Goal: Task Accomplishment & Management: Complete application form

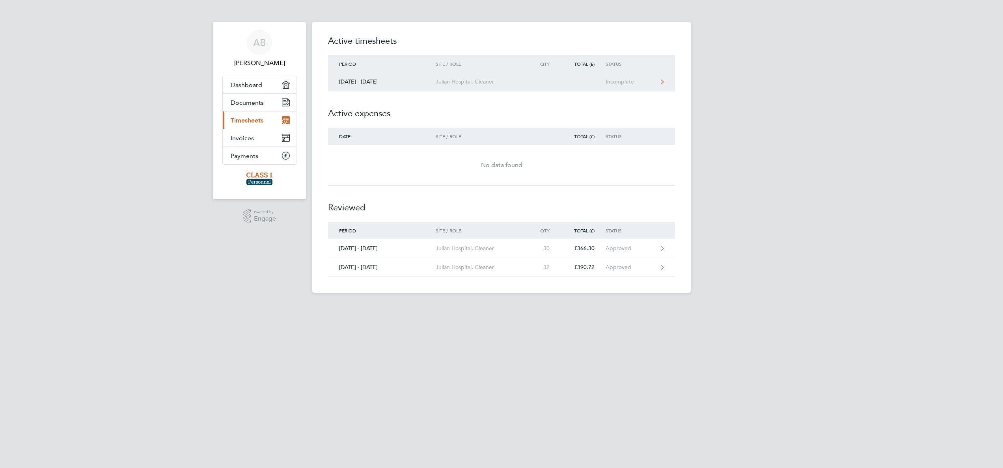
click at [547, 82] on link "[DATE] - [DATE] [GEOGRAPHIC_DATA], Cleaner Incomplete" at bounding box center [501, 82] width 347 height 19
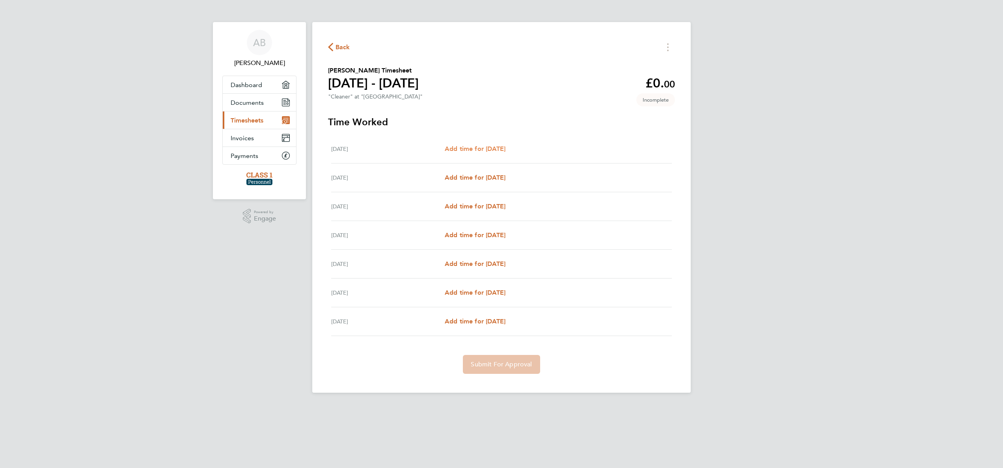
click at [493, 145] on span "Add time for [DATE]" at bounding box center [475, 148] width 61 height 7
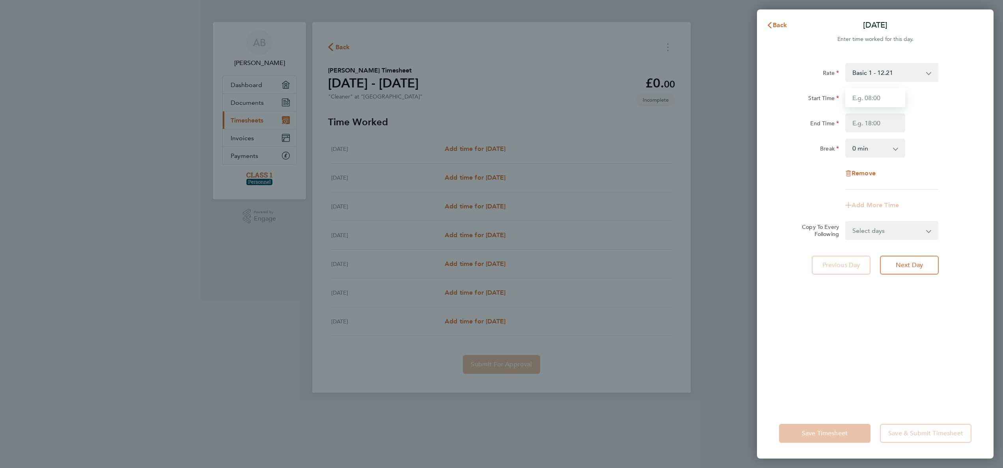
click at [885, 97] on input "Start Time" at bounding box center [875, 97] width 60 height 19
type input "08:00"
click at [883, 121] on input "End Time" at bounding box center [875, 123] width 60 height 19
type input "13:00"
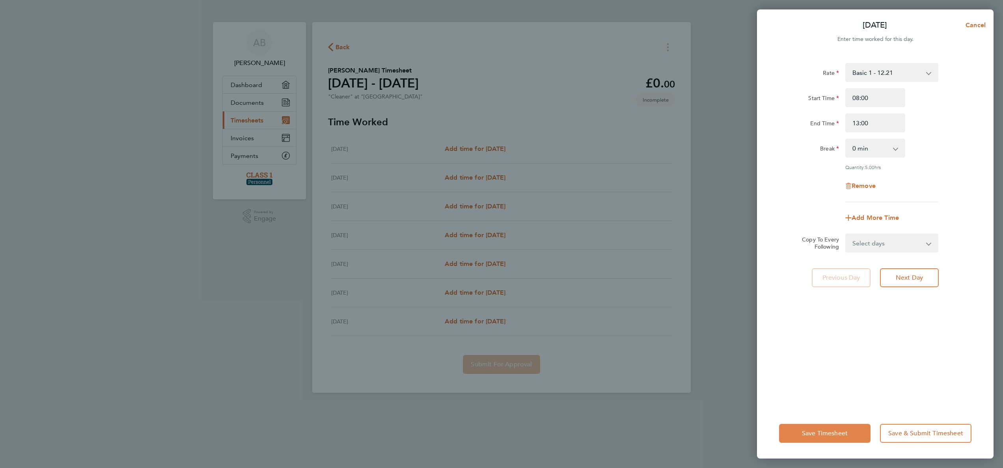
click at [840, 434] on span "Save Timesheet" at bounding box center [825, 434] width 46 height 8
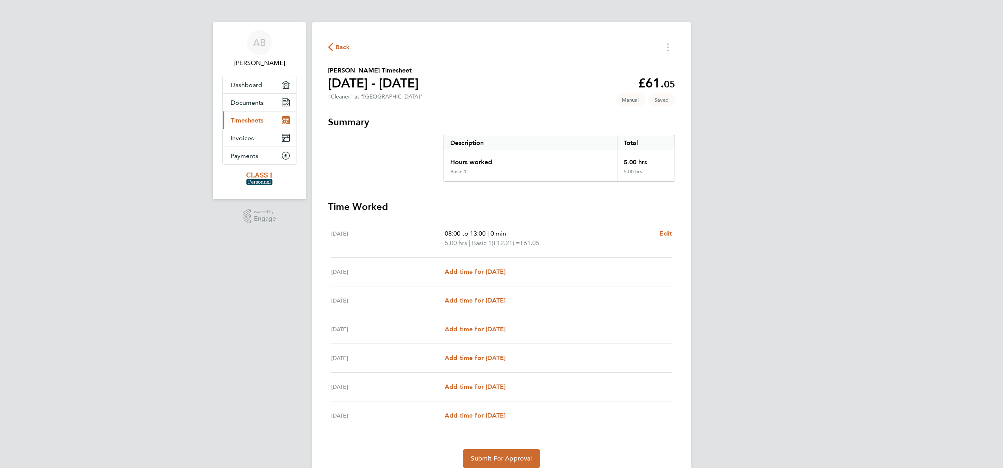
click at [342, 45] on span "Back" at bounding box center [342, 47] width 15 height 9
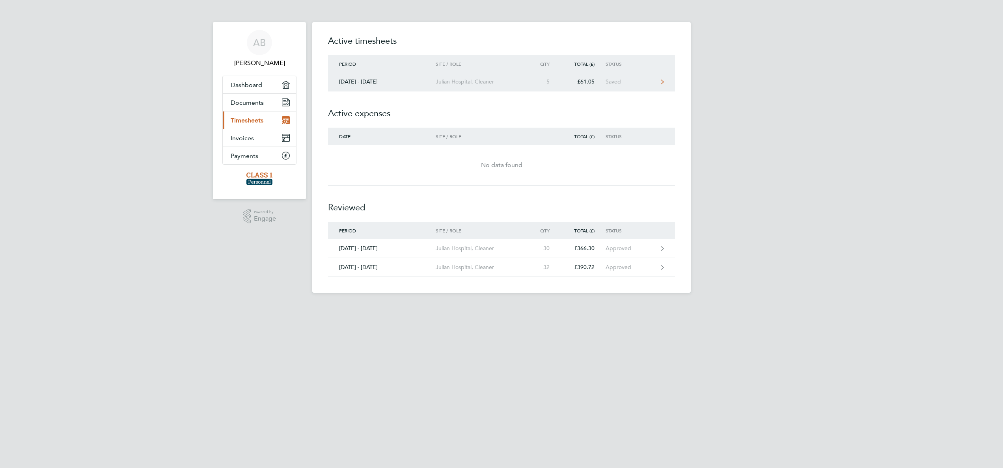
click at [572, 82] on div "£61.05" at bounding box center [582, 81] width 45 height 7
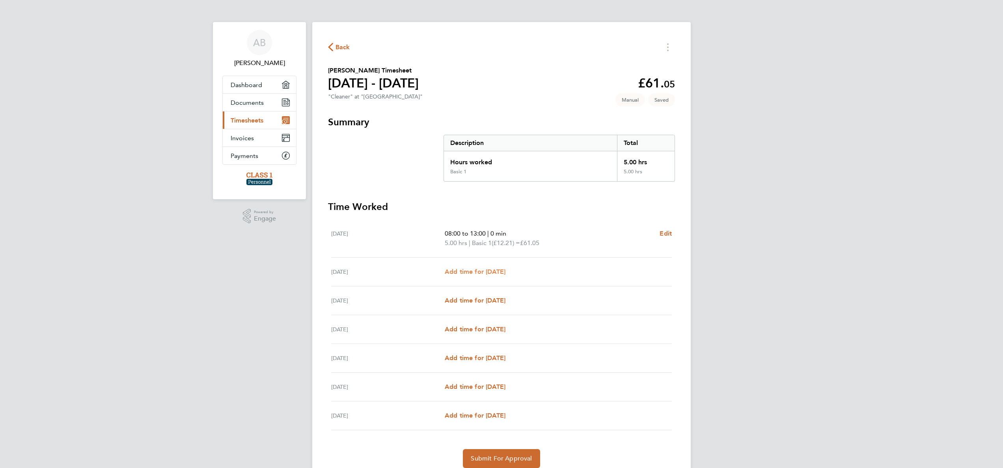
click at [489, 273] on span "Add time for [DATE]" at bounding box center [475, 271] width 61 height 7
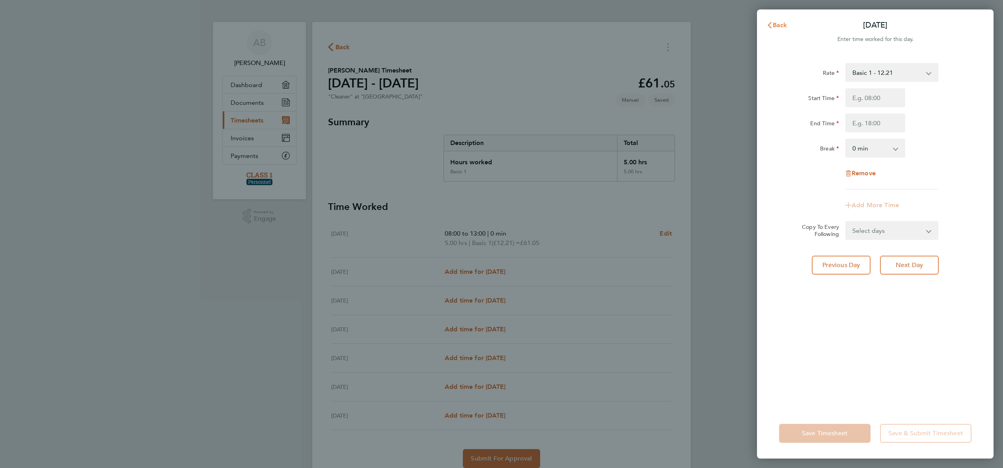
click at [785, 24] on span "Back" at bounding box center [780, 24] width 15 height 7
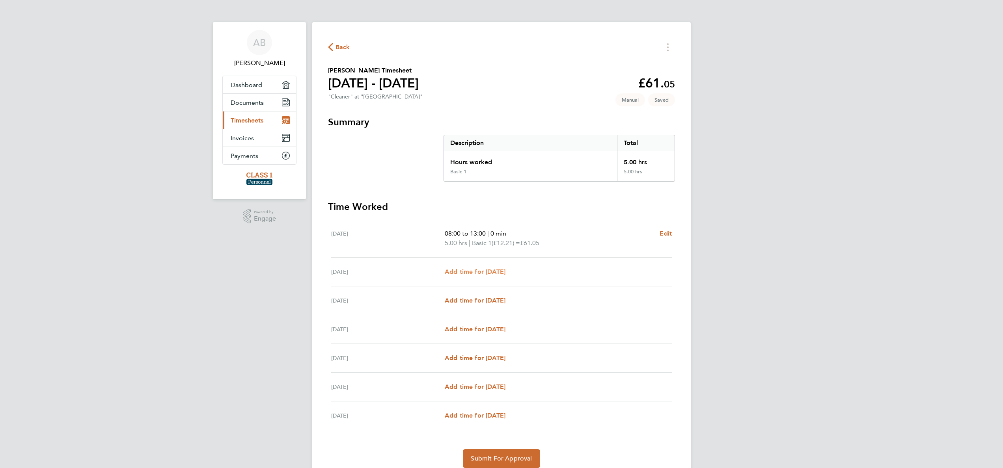
click at [505, 272] on span "Add time for [DATE]" at bounding box center [475, 271] width 61 height 7
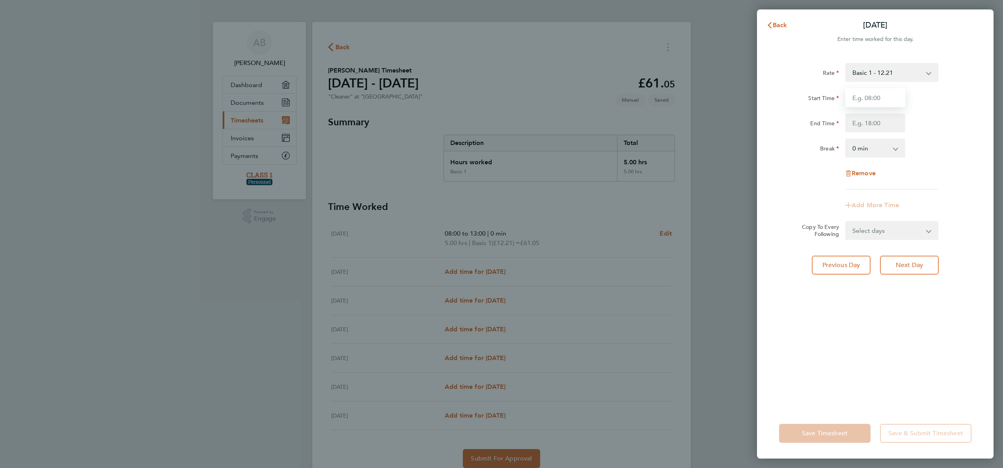
click at [886, 100] on input "Start Time" at bounding box center [875, 97] width 60 height 19
type input "08:00"
click at [978, 24] on span "Cancel" at bounding box center [974, 24] width 22 height 7
click at [782, 27] on span "Back" at bounding box center [780, 24] width 15 height 7
